Goal: Transaction & Acquisition: Purchase product/service

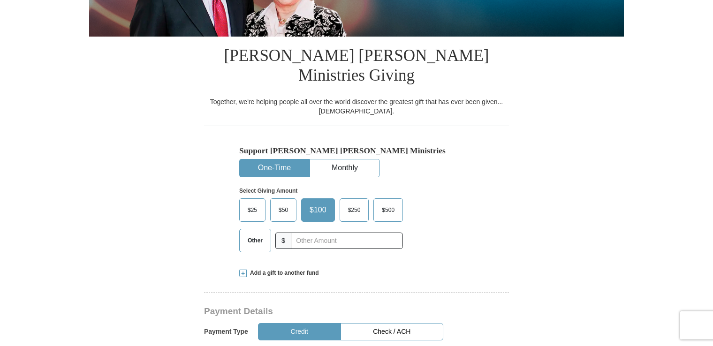
click at [256, 233] on span "Other" at bounding box center [255, 240] width 24 height 14
click at [0, 0] on input "Other" at bounding box center [0, 0] width 0 height 0
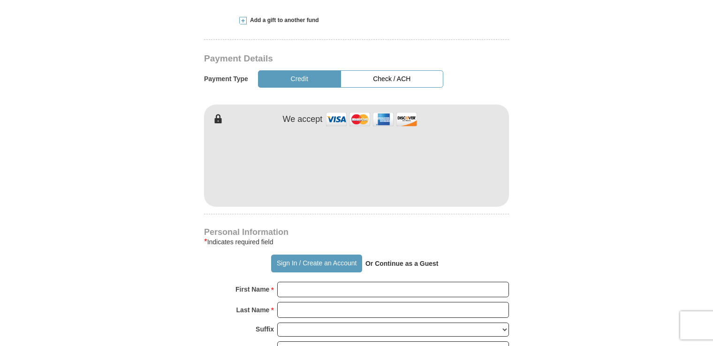
scroll to position [459, 0]
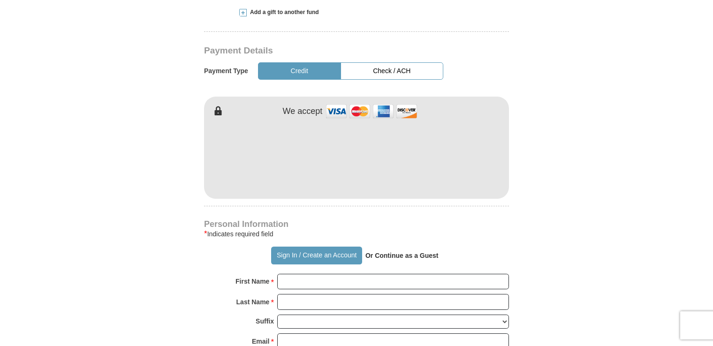
type input "200.00"
drag, startPoint x: 713, startPoint y: 83, endPoint x: 707, endPoint y: 133, distance: 51.1
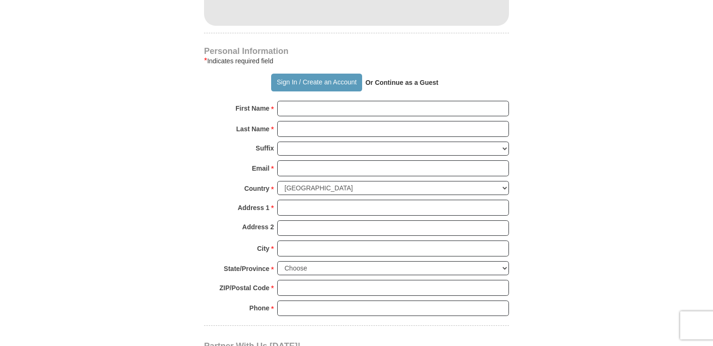
scroll to position [638, 0]
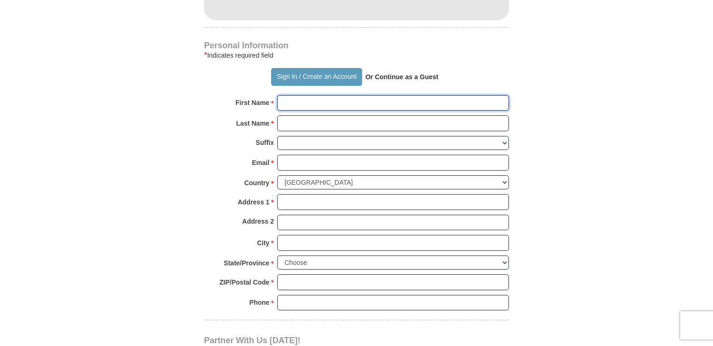
click at [336, 95] on input "First Name *" at bounding box center [393, 103] width 232 height 16
type input "[PERSON_NAME]"
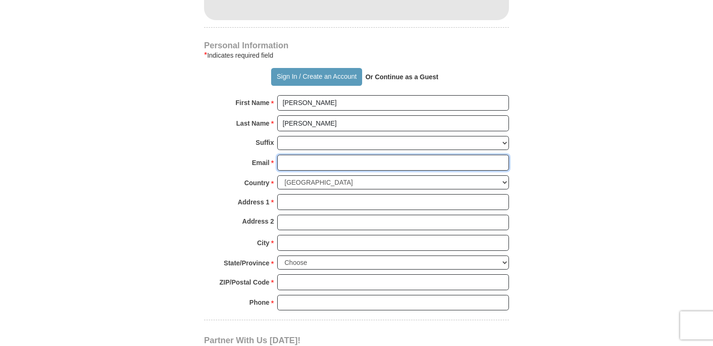
type input "[EMAIL_ADDRESS][DOMAIN_NAME]"
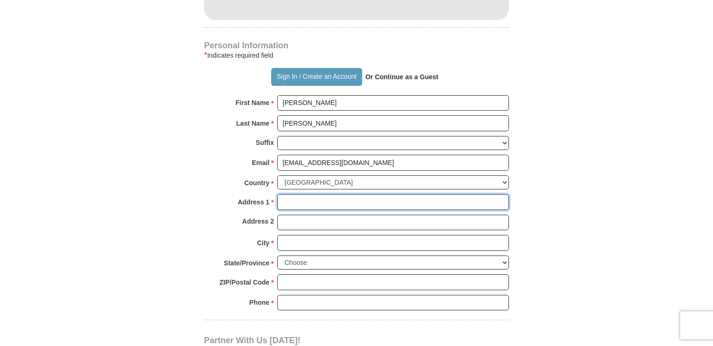
type input "[STREET_ADDRESS][PERSON_NAME]"
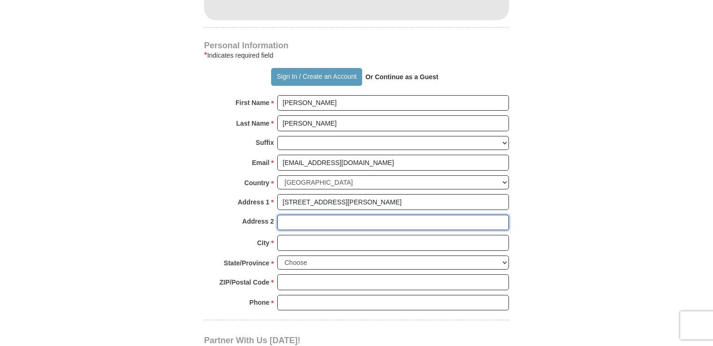
type input "[STREET_ADDRESS][PERSON_NAME]"
type input "[GEOGRAPHIC_DATA][PERSON_NAME]"
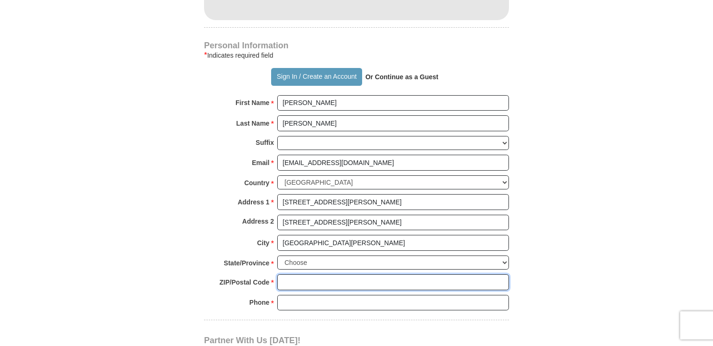
type input "98368"
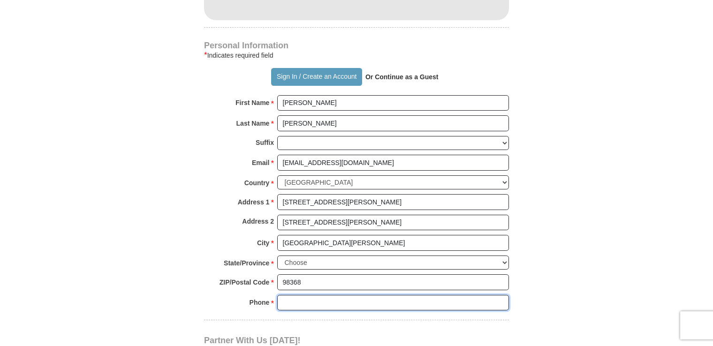
type input "3603853652"
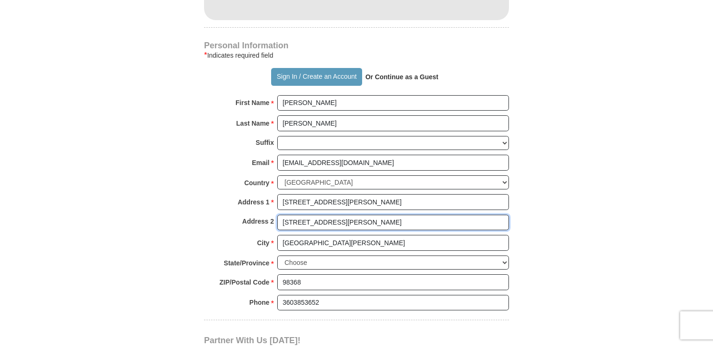
drag, startPoint x: 328, startPoint y: 198, endPoint x: 278, endPoint y: 201, distance: 50.7
click at [278, 215] on input "[STREET_ADDRESS][PERSON_NAME]" at bounding box center [393, 223] width 232 height 16
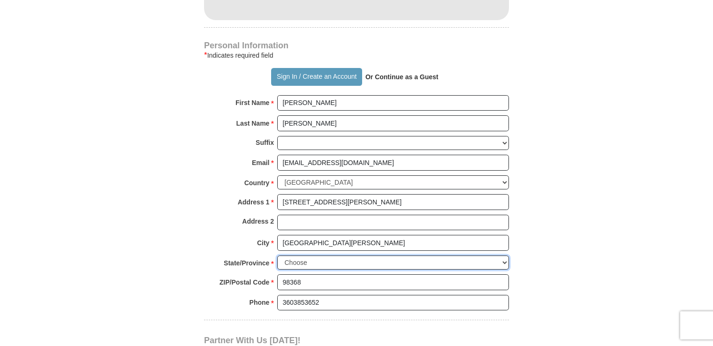
click at [311, 255] on select "Choose [US_STATE] [US_STATE] [US_STATE] [US_STATE] [US_STATE] Armed Forces Amer…" at bounding box center [393, 262] width 232 height 15
select select "WA"
click at [277, 255] on select "Choose [US_STATE] [US_STATE] [US_STATE] [US_STATE] [US_STATE] Armed Forces Amer…" at bounding box center [393, 262] width 232 height 15
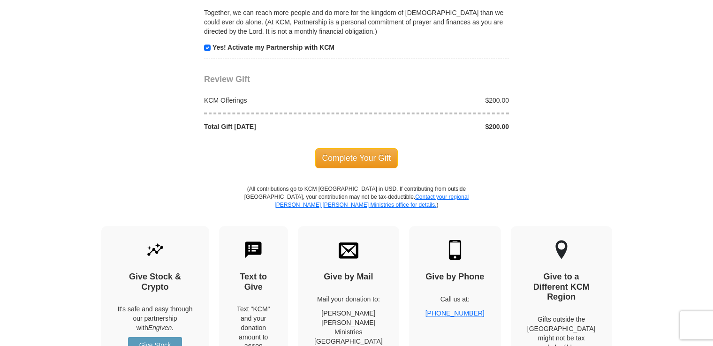
scroll to position [988, 0]
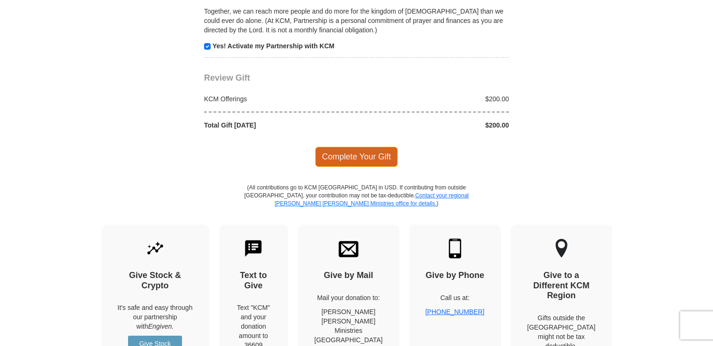
click at [362, 147] on span "Complete Your Gift" at bounding box center [356, 157] width 83 height 20
